Goal: Information Seeking & Learning: Check status

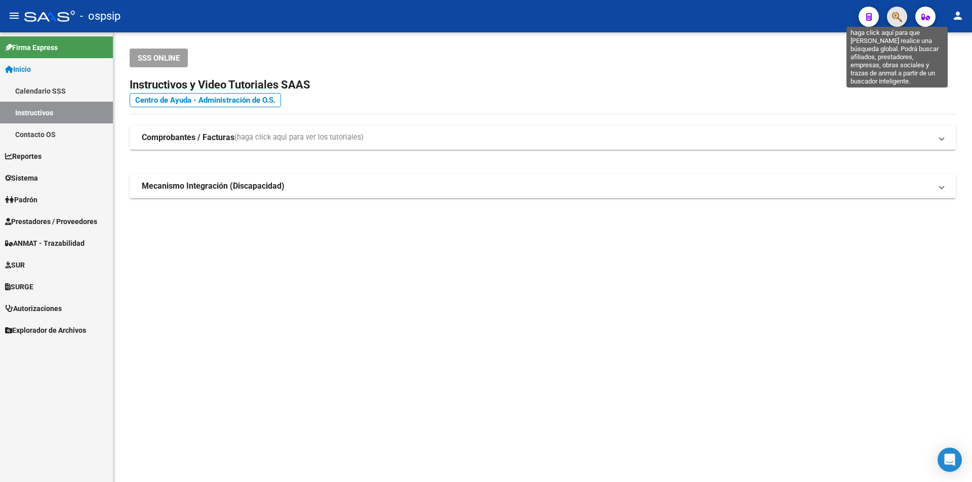
click at [897, 18] on icon "button" at bounding box center [897, 17] width 10 height 12
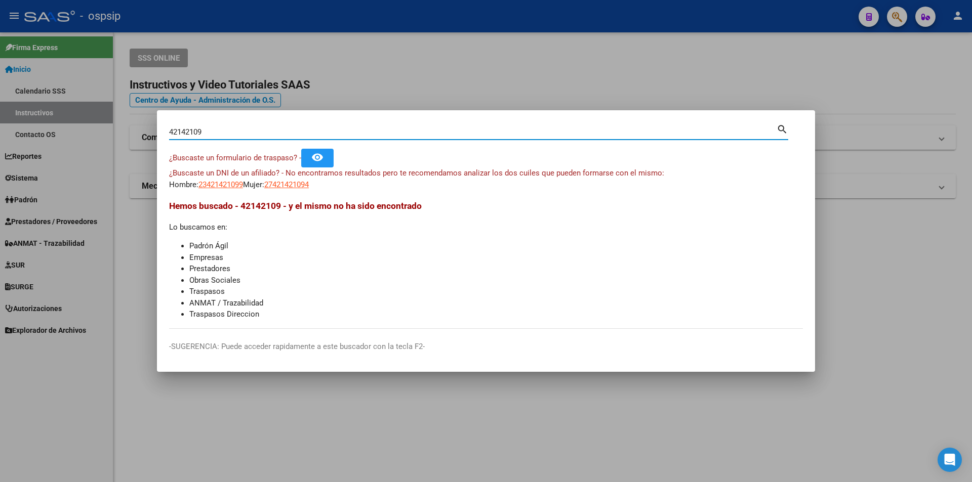
click at [309, 190] on app-link-go-to "27421421094" at bounding box center [286, 185] width 45 height 12
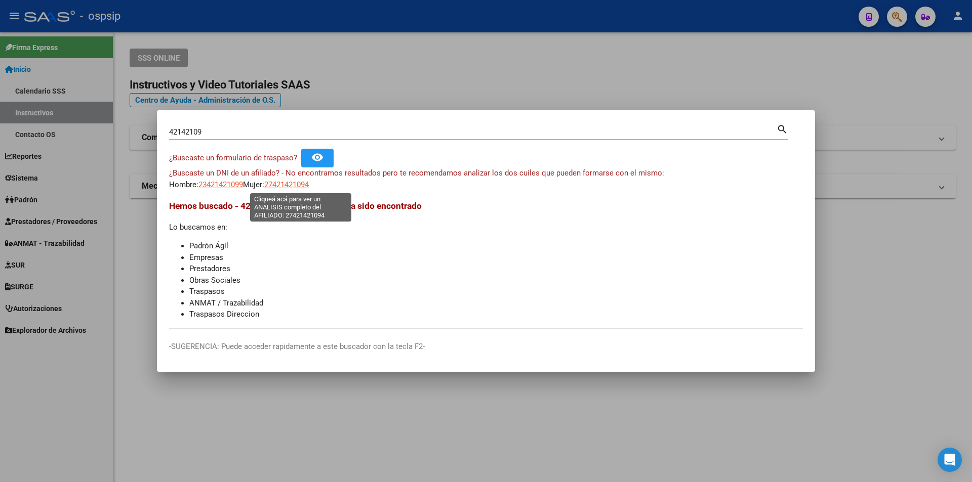
click at [309, 185] on span "27421421094" at bounding box center [286, 184] width 45 height 9
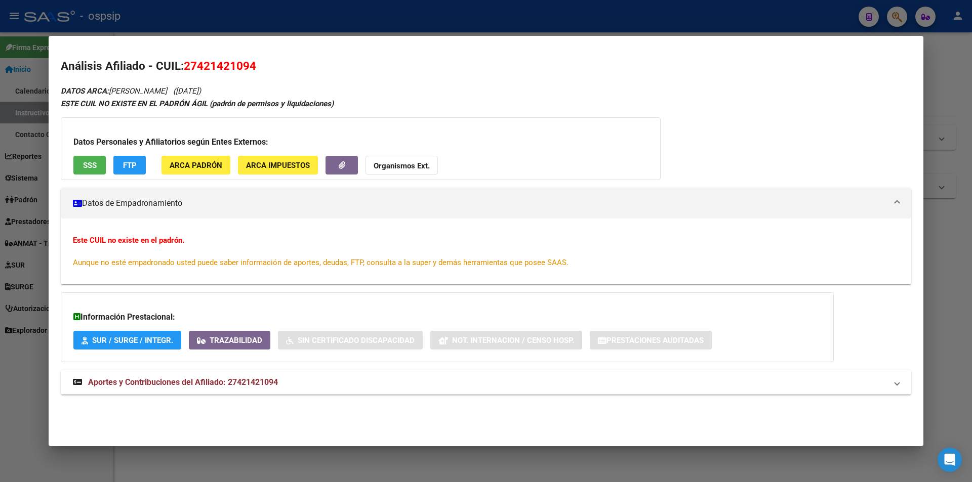
click at [84, 157] on button "SSS" at bounding box center [89, 165] width 32 height 19
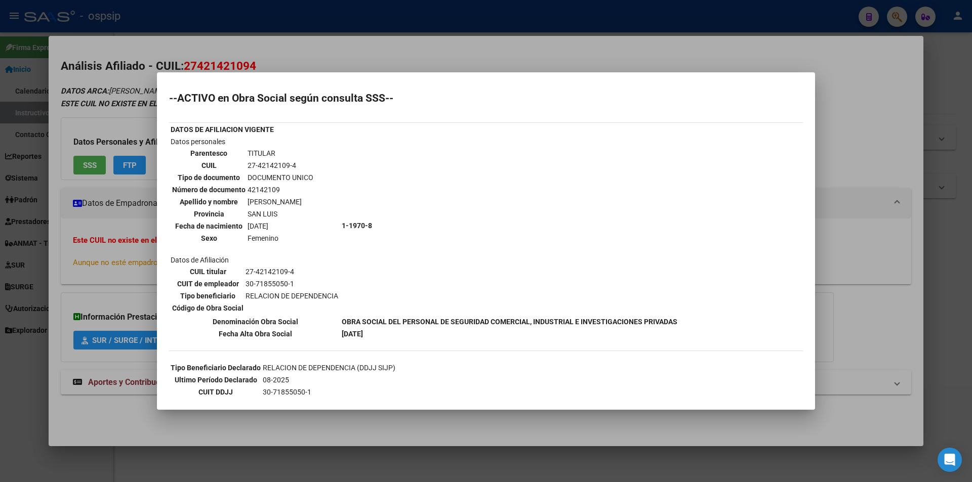
click at [138, 193] on div at bounding box center [486, 241] width 972 height 482
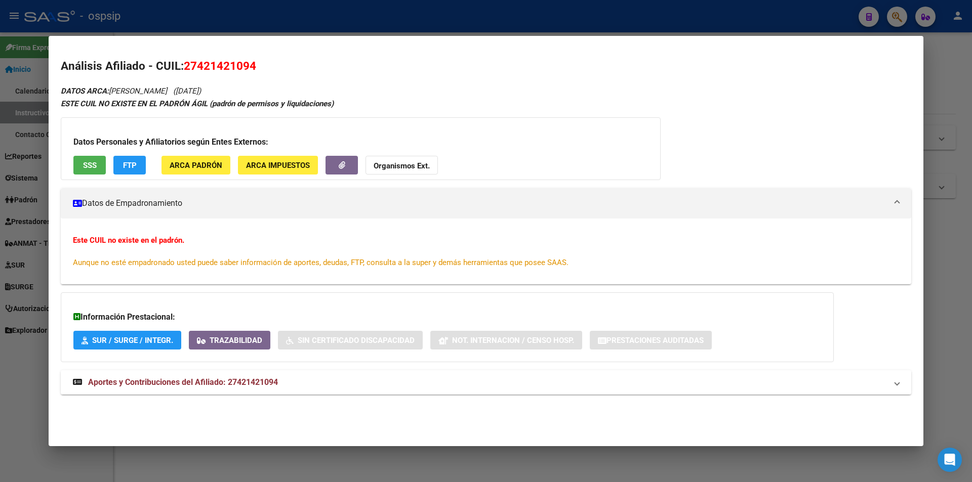
click at [299, 387] on mat-panel-title "Aportes y Contribuciones del Afiliado: 27421421094" at bounding box center [480, 383] width 814 height 12
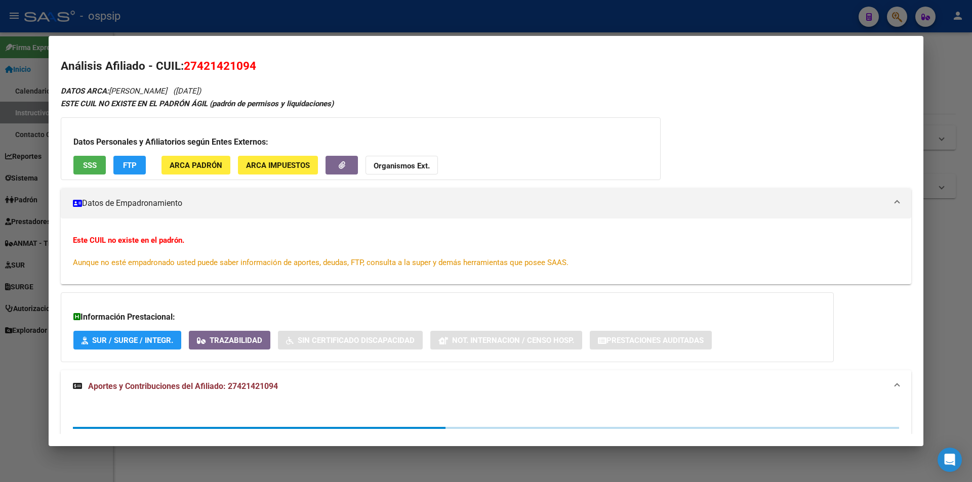
click at [302, 381] on mat-panel-title "Aportes y Contribuciones del Afiliado: 27421421094" at bounding box center [480, 387] width 814 height 12
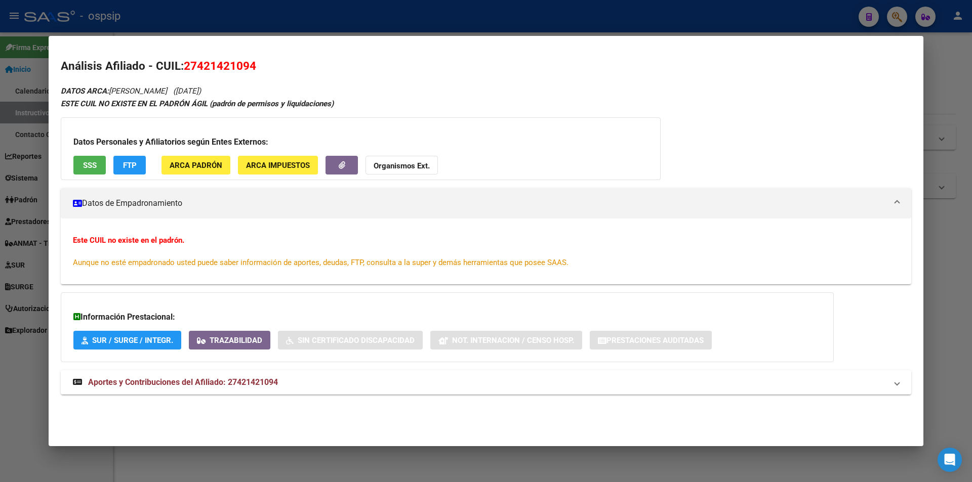
click at [178, 131] on div "Datos Personales y Afiliatorios según Entes Externos: SSS FTP ARCA Padrón ARCA …" at bounding box center [361, 148] width 600 height 63
click at [0, 106] on div at bounding box center [486, 241] width 972 height 482
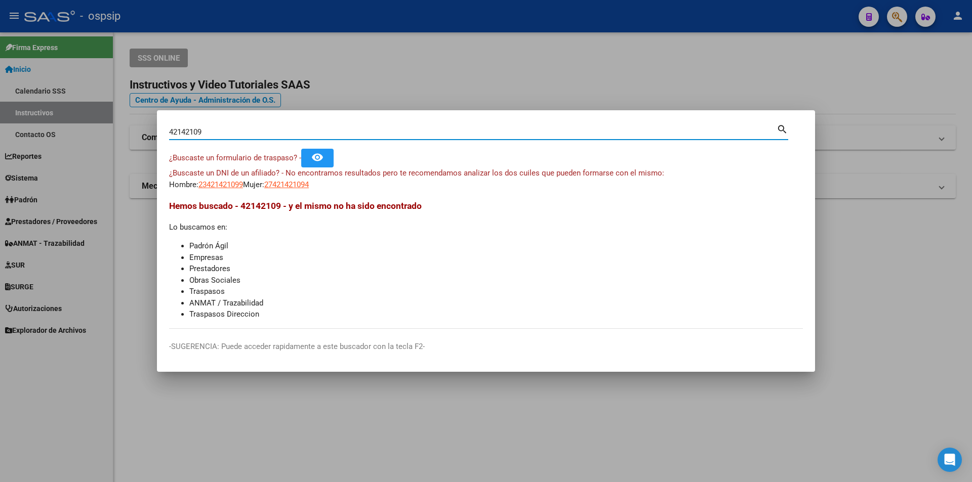
click at [281, 134] on input "42142109" at bounding box center [472, 132] width 607 height 9
paste input "14429062"
type input "14429062"
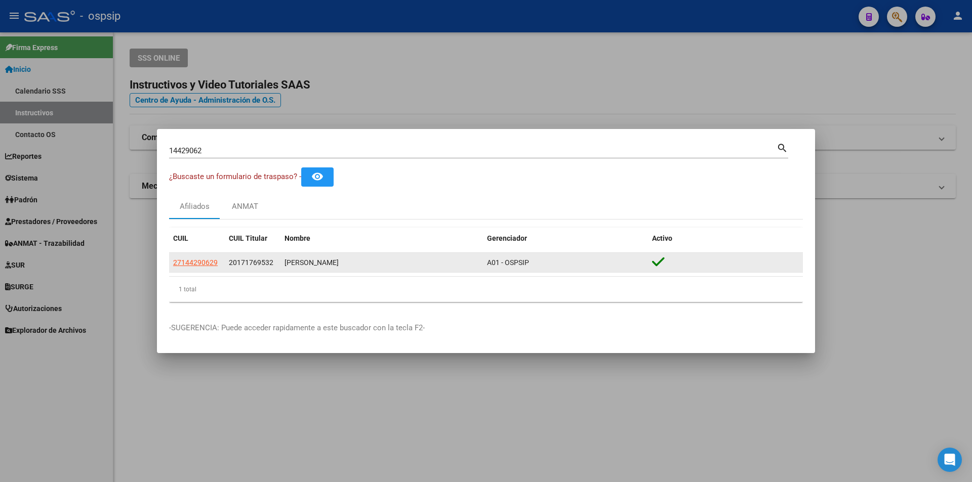
click at [205, 268] on app-link-go-to "27144290629" at bounding box center [195, 263] width 45 height 12
click at [202, 266] on span "27144290629" at bounding box center [195, 263] width 45 height 8
type textarea "27144290629"
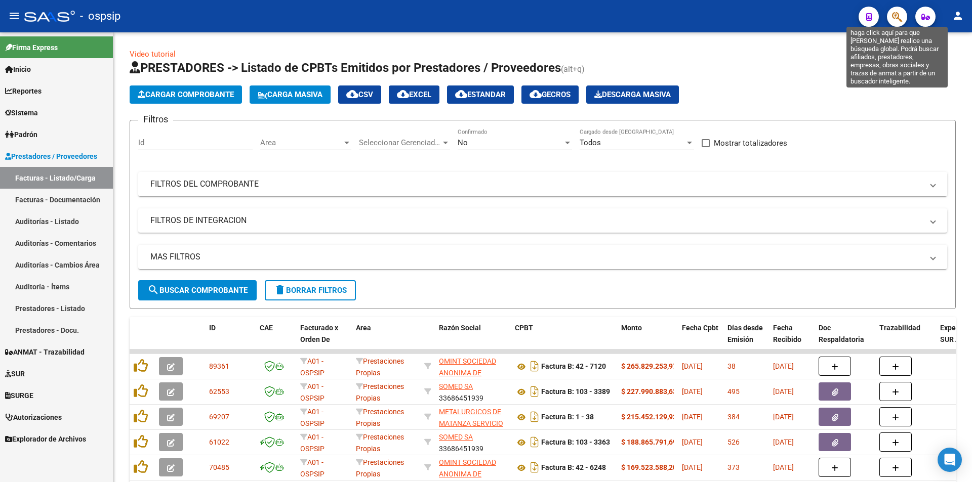
click at [896, 20] on icon "button" at bounding box center [897, 17] width 10 height 12
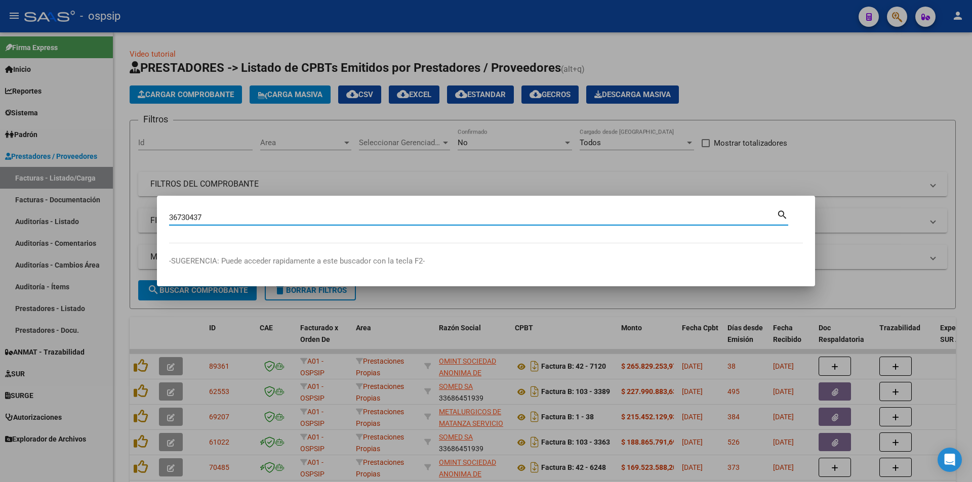
type input "36730437"
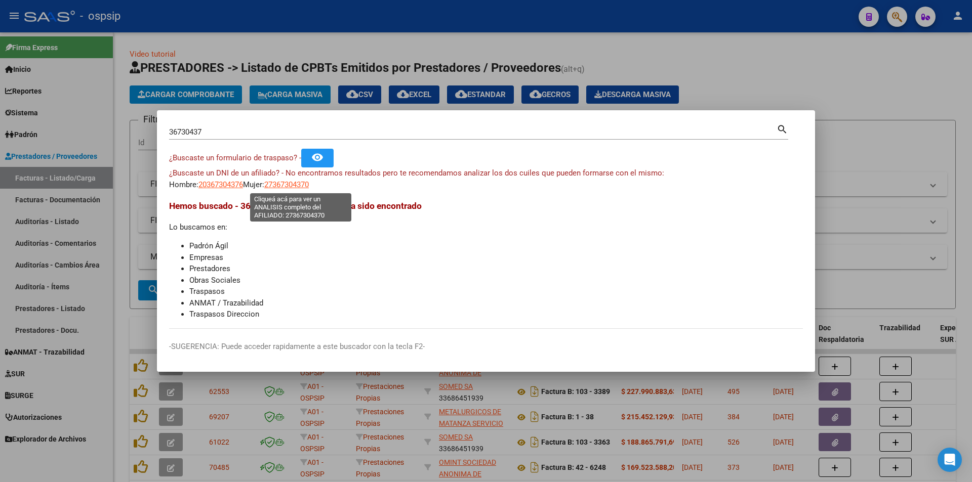
click at [286, 188] on span "27367304370" at bounding box center [286, 184] width 45 height 9
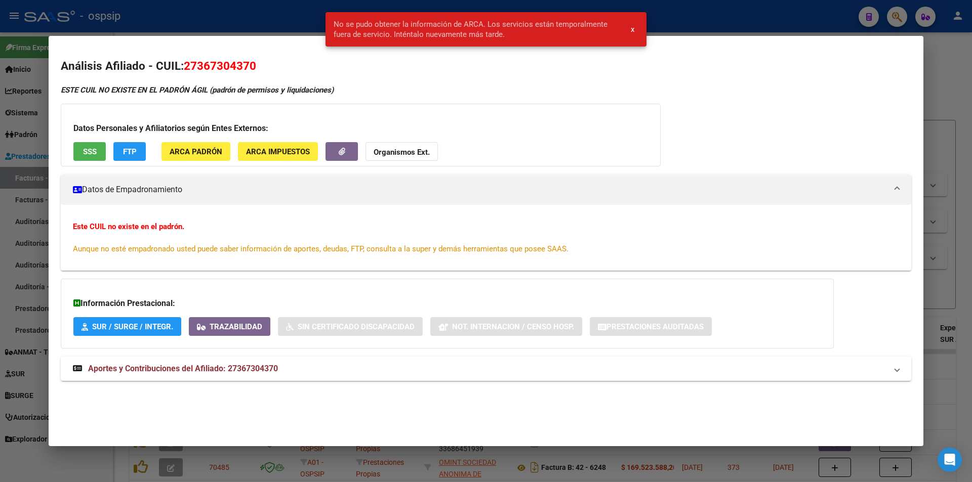
click at [0, 155] on div at bounding box center [486, 241] width 972 height 482
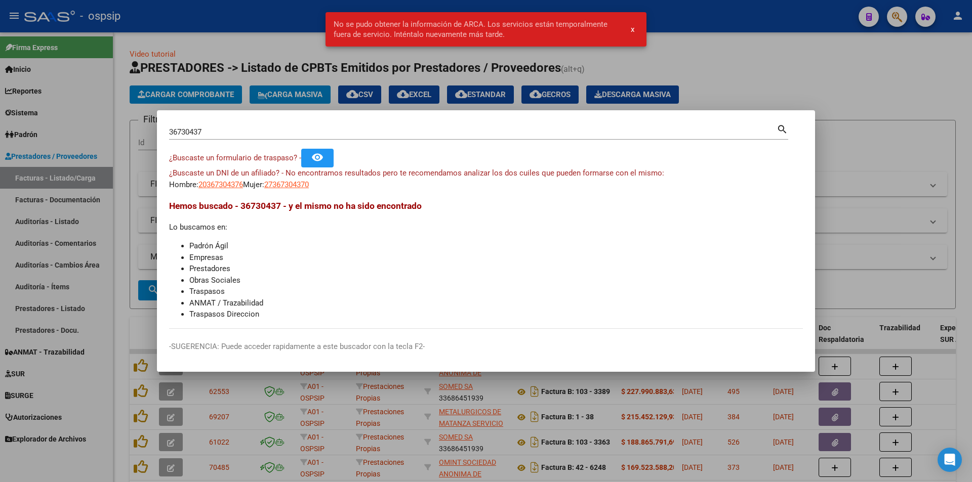
click at [216, 189] on app-link-go-to "20367304376" at bounding box center [220, 185] width 45 height 12
click at [216, 182] on span "20367304376" at bounding box center [220, 184] width 45 height 9
type textarea "20367304376"
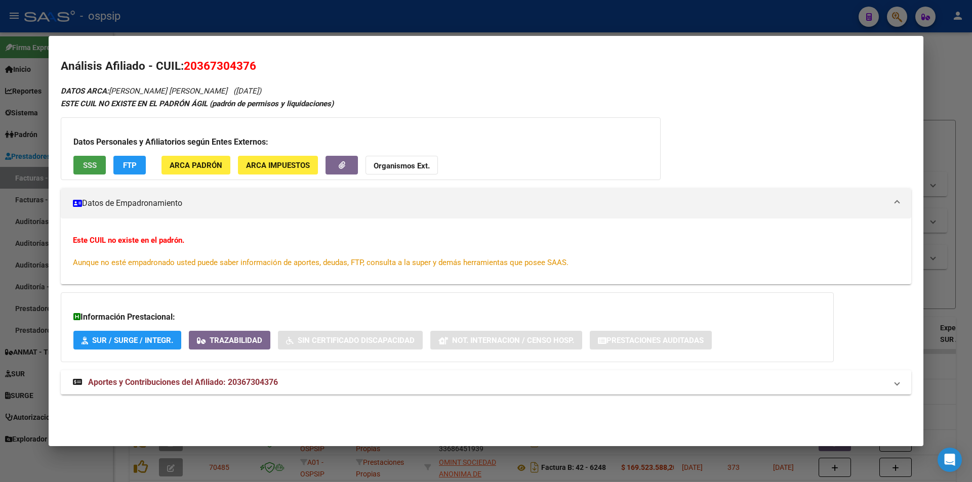
click at [90, 160] on span "SSS" at bounding box center [90, 164] width 14 height 9
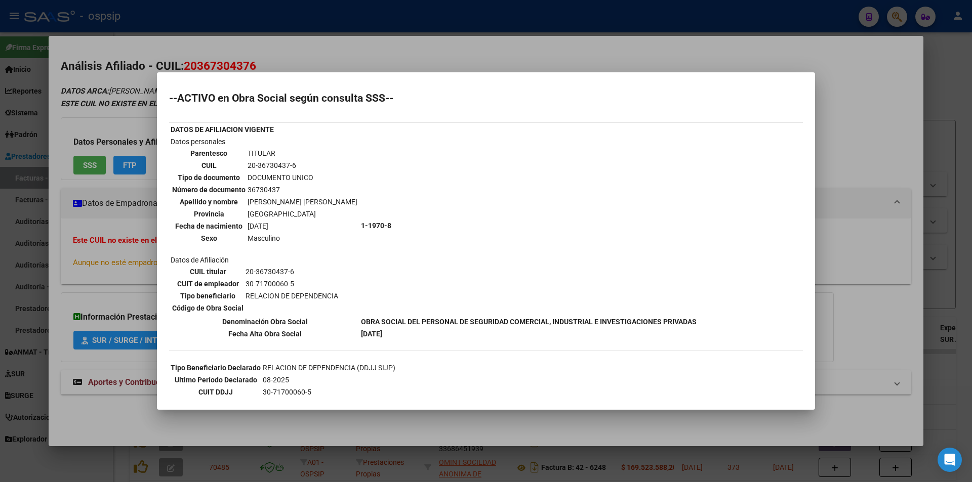
click at [134, 274] on div at bounding box center [486, 241] width 972 height 482
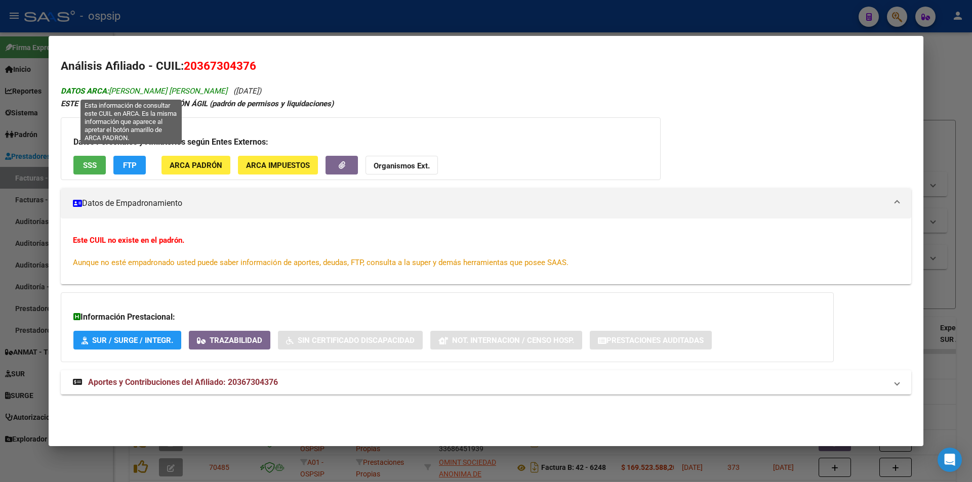
click at [185, 91] on span "DATOS ARCA: [PERSON_NAME] [PERSON_NAME]" at bounding box center [144, 91] width 167 height 9
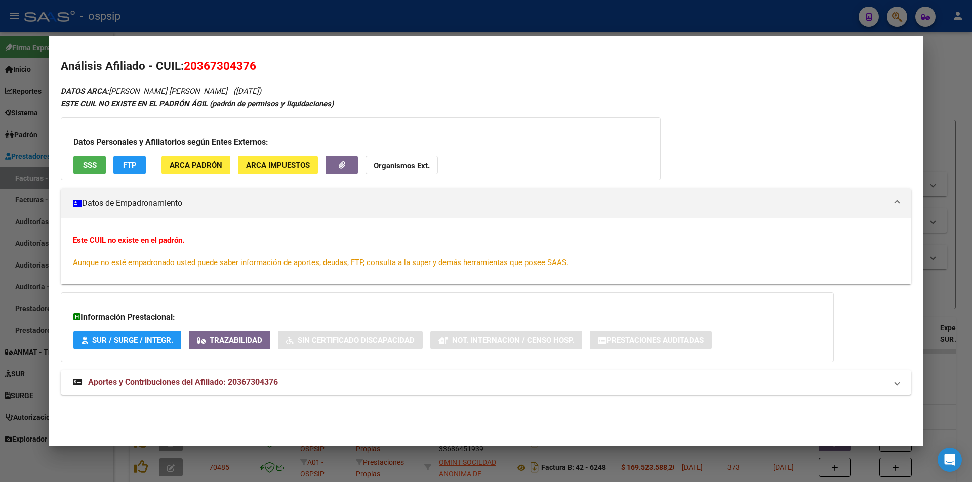
click at [260, 102] on strong "ESTE CUIL NO EXISTE EN EL PADRÓN ÁGIL (padrón de permisos y liquidaciones)" at bounding box center [197, 103] width 273 height 9
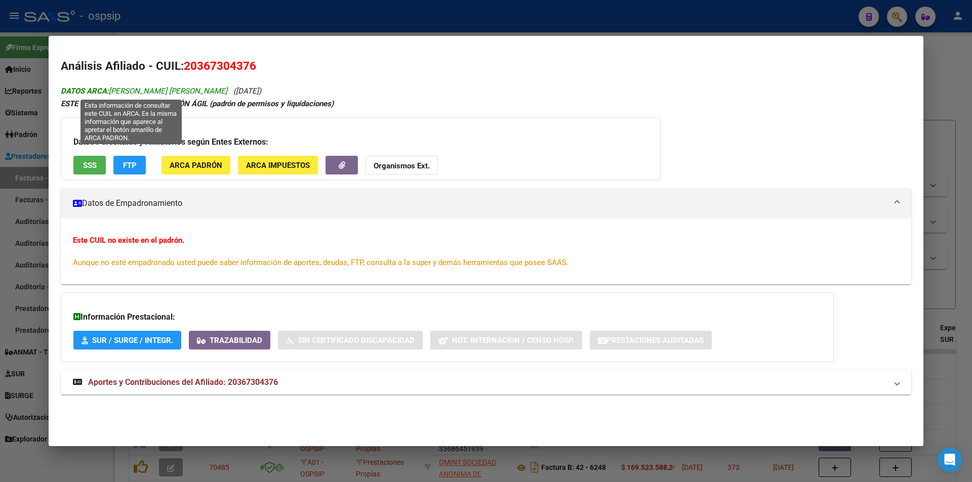
copy span "[PERSON_NAME] [PERSON_NAME]"
drag, startPoint x: 198, startPoint y: 94, endPoint x: 108, endPoint y: 87, distance: 90.8
click at [108, 87] on span "DATOS ARCA: [PERSON_NAME] [PERSON_NAME]" at bounding box center [144, 91] width 167 height 9
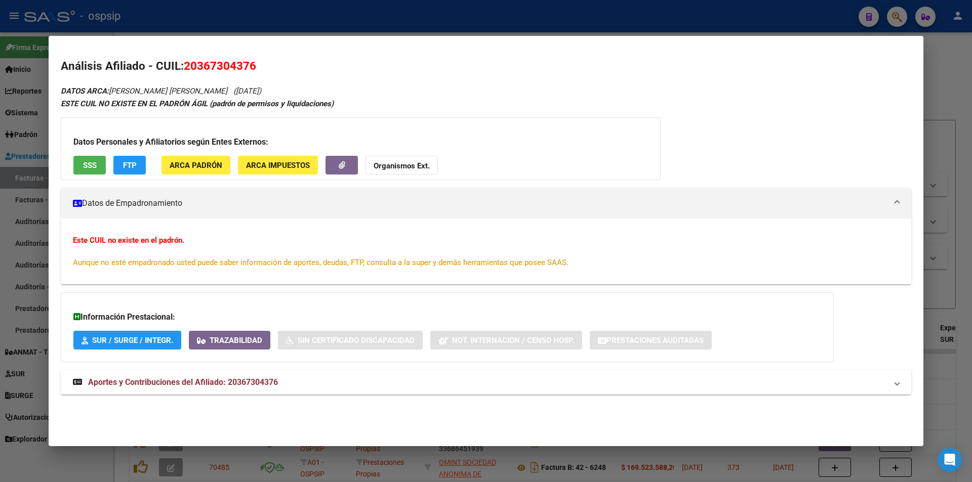
drag, startPoint x: 202, startPoint y: 65, endPoint x: 233, endPoint y: 65, distance: 30.9
click at [233, 65] on span "20367304376" at bounding box center [220, 65] width 72 height 13
drag, startPoint x: 199, startPoint y: 61, endPoint x: 249, endPoint y: 60, distance: 50.6
click at [249, 60] on span "20367304376" at bounding box center [220, 65] width 72 height 13
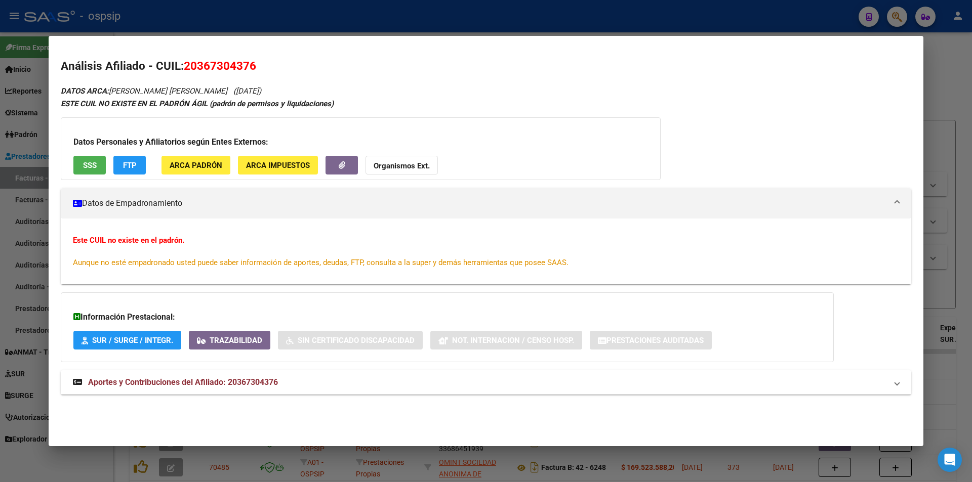
copy span "36730437"
click at [16, 32] on div at bounding box center [486, 241] width 972 height 482
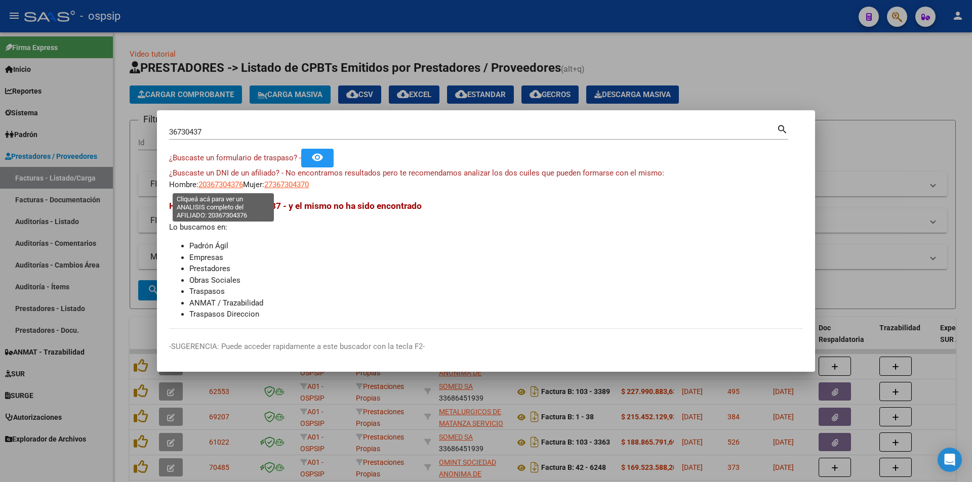
click at [234, 186] on span "20367304376" at bounding box center [220, 184] width 45 height 9
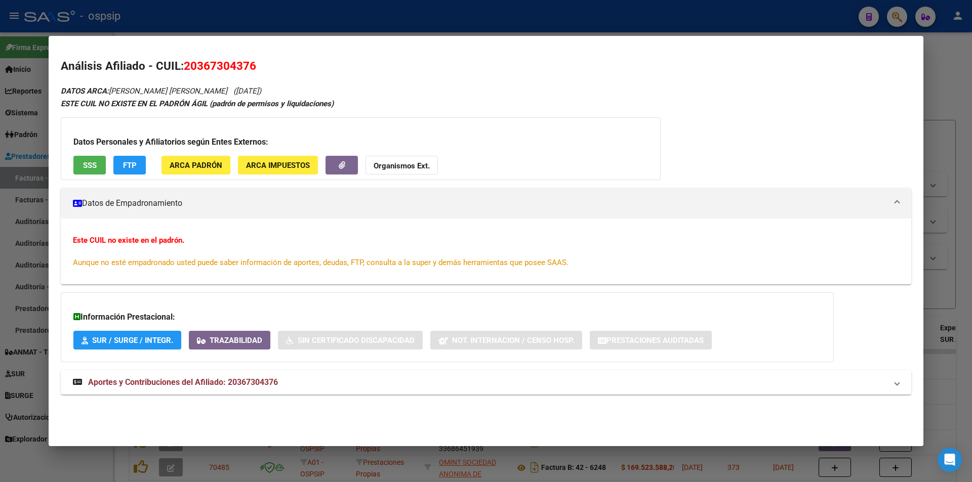
drag, startPoint x: 112, startPoint y: 88, endPoint x: 201, endPoint y: 83, distance: 89.2
click at [201, 83] on div "Análisis Afiliado - CUIL: 20367304376 DATOS ARCA: [PERSON_NAME] [PERSON_NAME] (…" at bounding box center [486, 238] width 850 height 360
copy span "[PERSON_NAME] [PERSON_NAME]"
click at [82, 162] on button "SSS" at bounding box center [89, 165] width 32 height 19
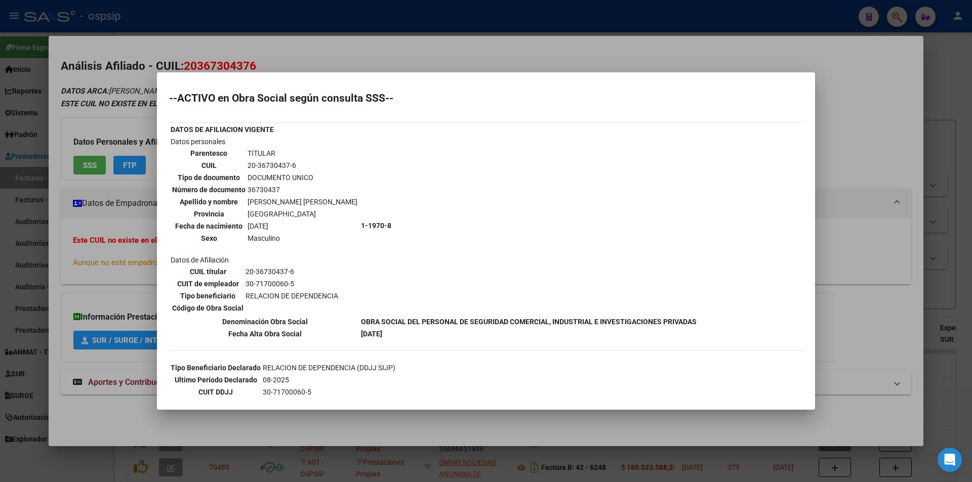
click at [163, 111] on mat-dialog-content "--ACTIVO en Obra Social según consulta SSS-- DATOS DE AFILIACION VIGENTE Datos …" at bounding box center [486, 241] width 658 height 313
drag, startPoint x: 145, startPoint y: 380, endPoint x: 135, endPoint y: 392, distance: 15.4
click at [143, 381] on div at bounding box center [486, 241] width 972 height 482
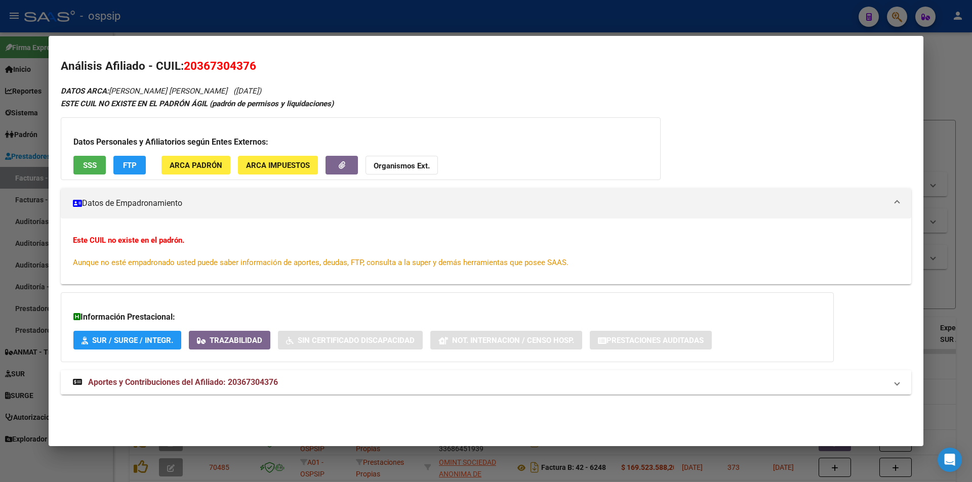
click at [135, 392] on mat-expansion-panel-header "Aportes y Contribuciones del Afiliado: 20367304376" at bounding box center [486, 382] width 850 height 24
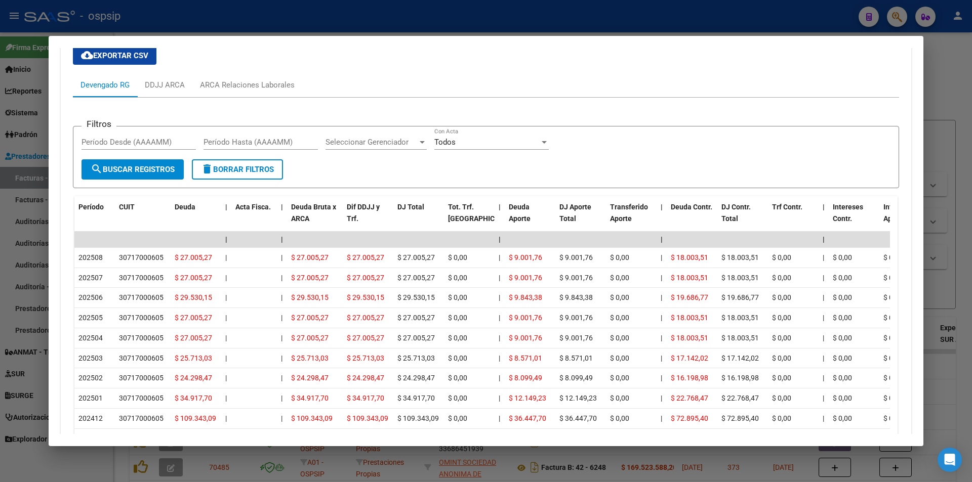
scroll to position [397, 0]
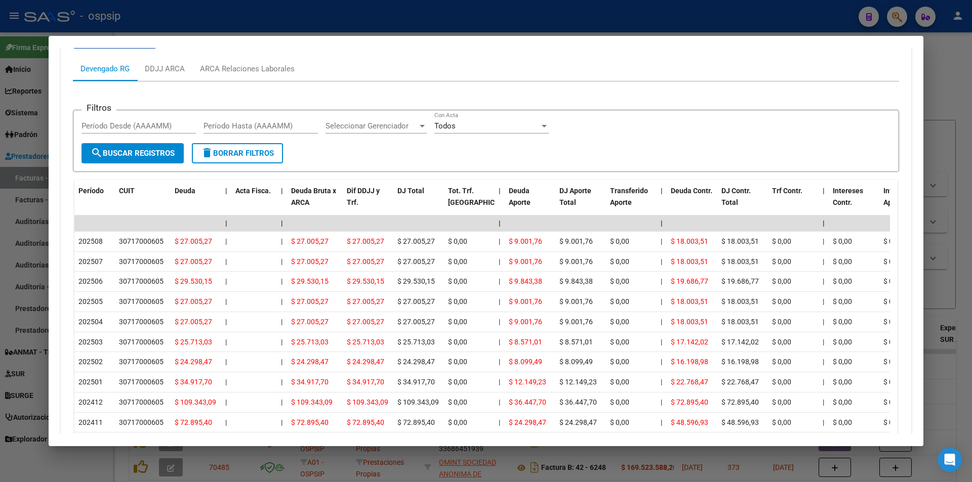
click at [0, 186] on div at bounding box center [486, 241] width 972 height 482
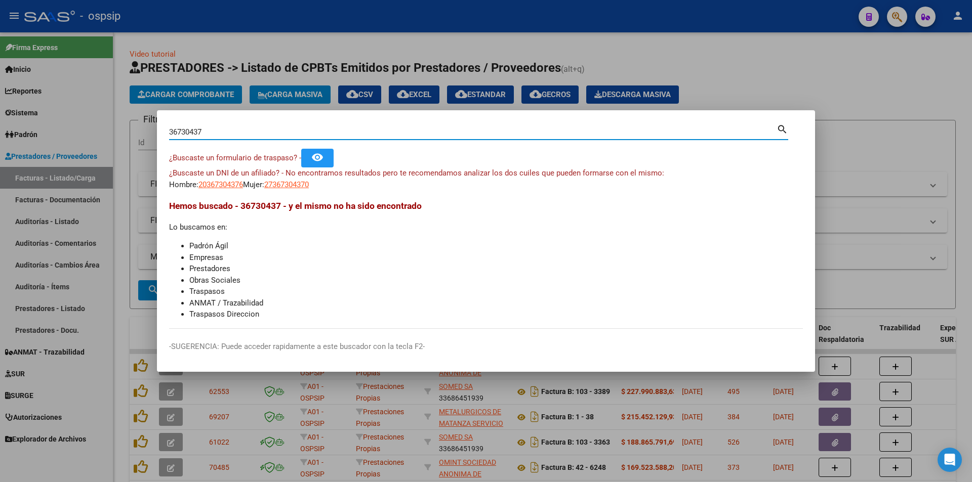
click at [225, 134] on input "36730437" at bounding box center [472, 132] width 607 height 9
paste input "41805474"
type input "41805474"
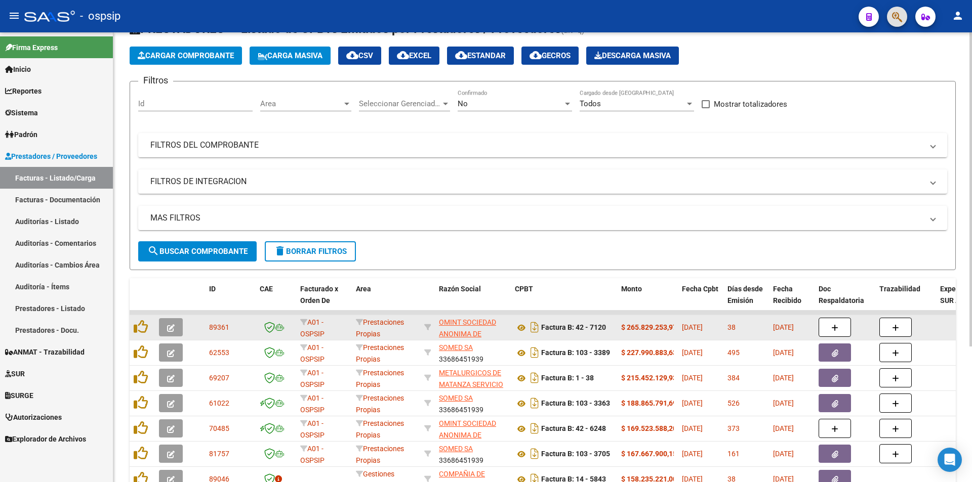
scroll to position [101, 0]
